Goal: Navigation & Orientation: Find specific page/section

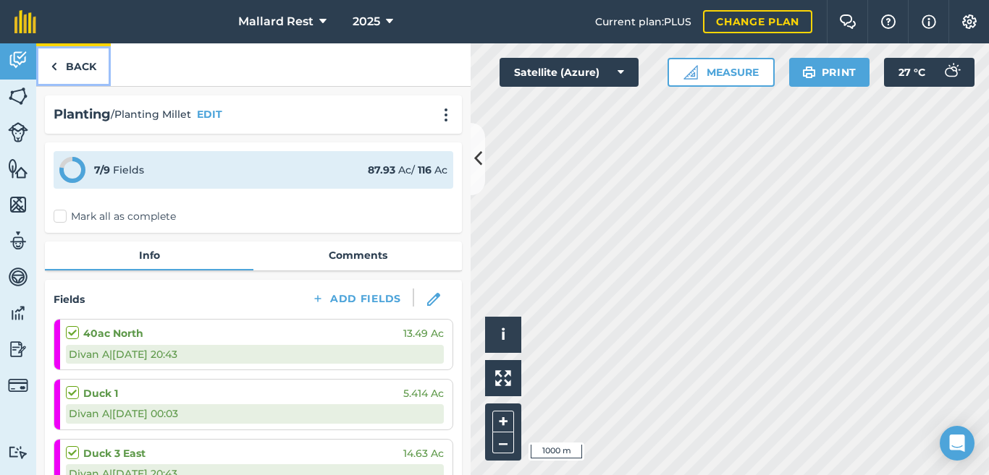
click at [46, 59] on link "Back" at bounding box center [73, 64] width 75 height 43
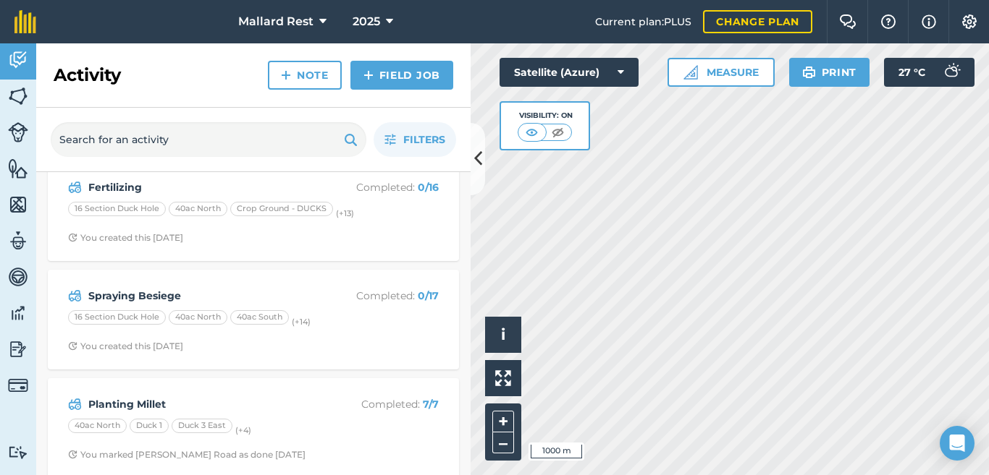
scroll to position [169, 0]
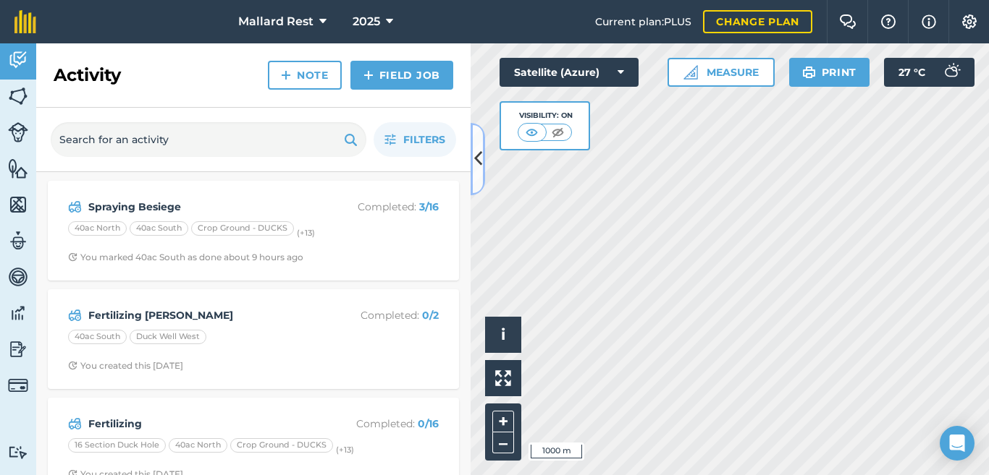
click at [481, 148] on icon at bounding box center [478, 158] width 8 height 25
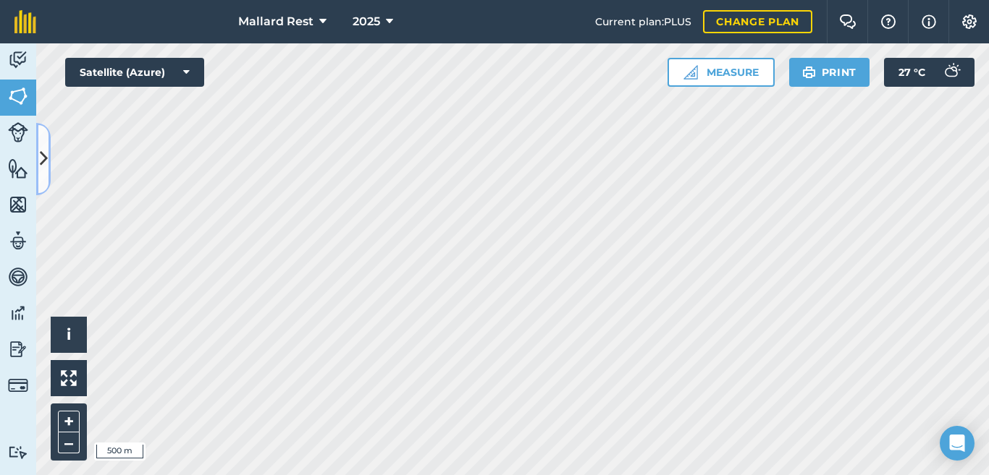
click at [46, 165] on icon at bounding box center [44, 158] width 8 height 25
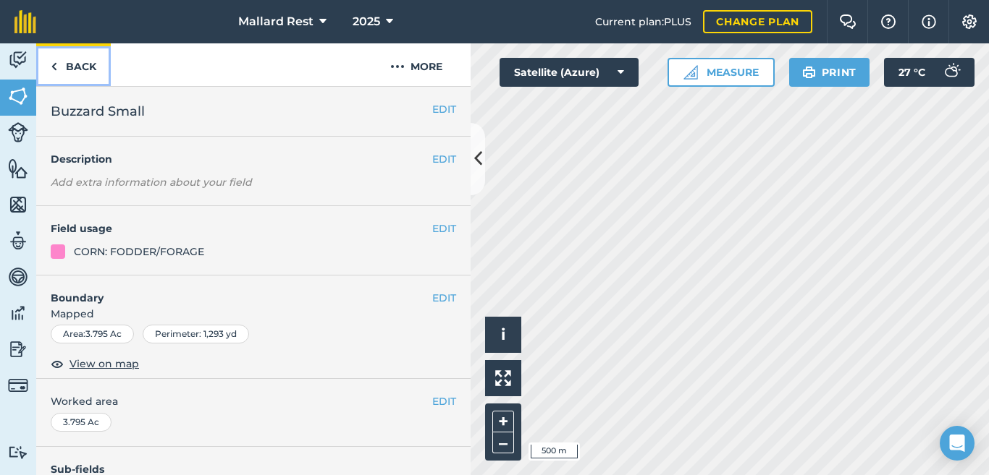
click at [78, 64] on link "Back" at bounding box center [73, 64] width 75 height 43
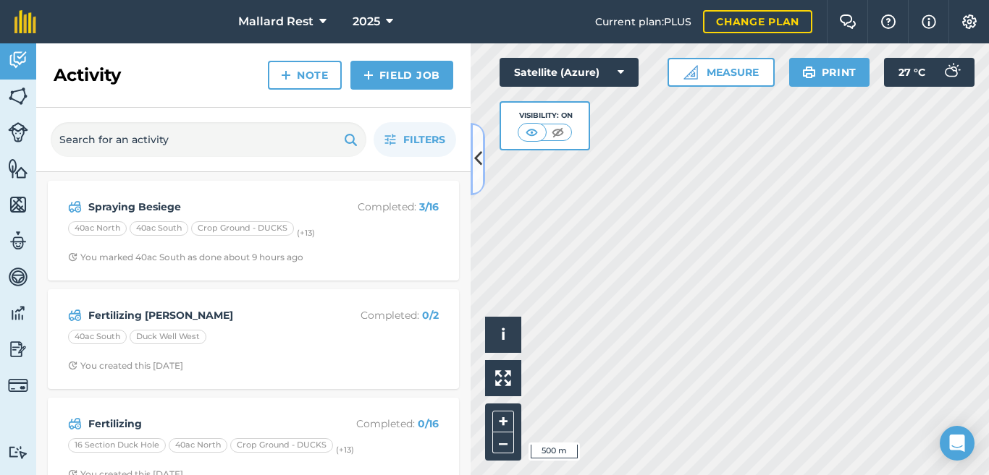
click at [478, 161] on icon at bounding box center [478, 158] width 8 height 25
